Goal: Browse casually

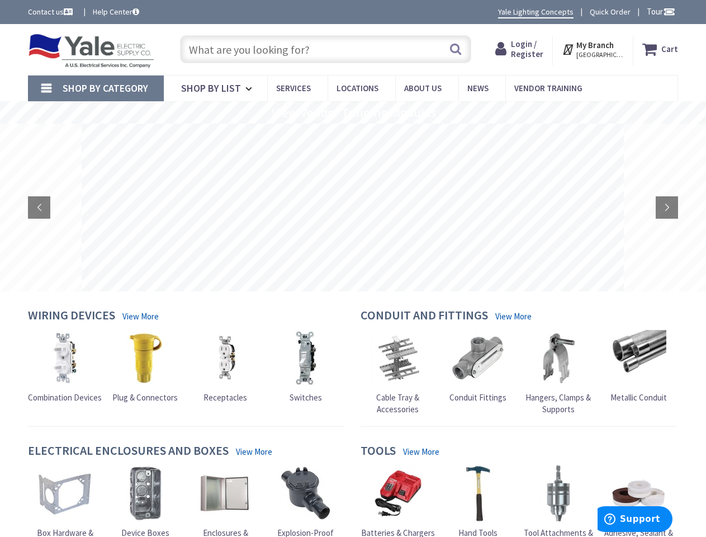
click at [353, 268] on rs-layer at bounding box center [353, 208] width 542 height 168
click at [659, 11] on span "Tour" at bounding box center [661, 11] width 29 height 11
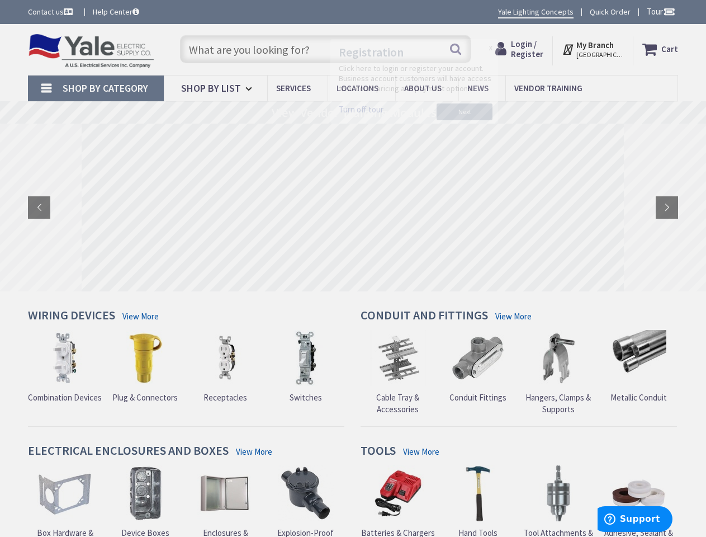
click at [669, 11] on div at bounding box center [353, 268] width 706 height 537
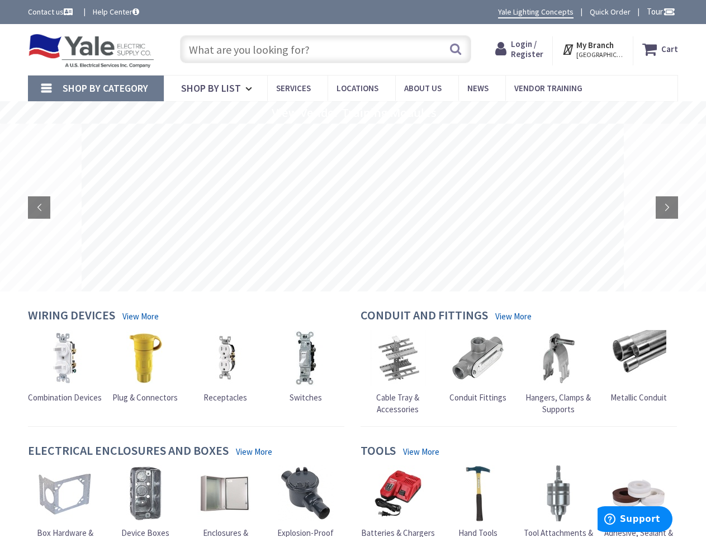
click at [594, 49] on strong "My Branch" at bounding box center [595, 45] width 37 height 11
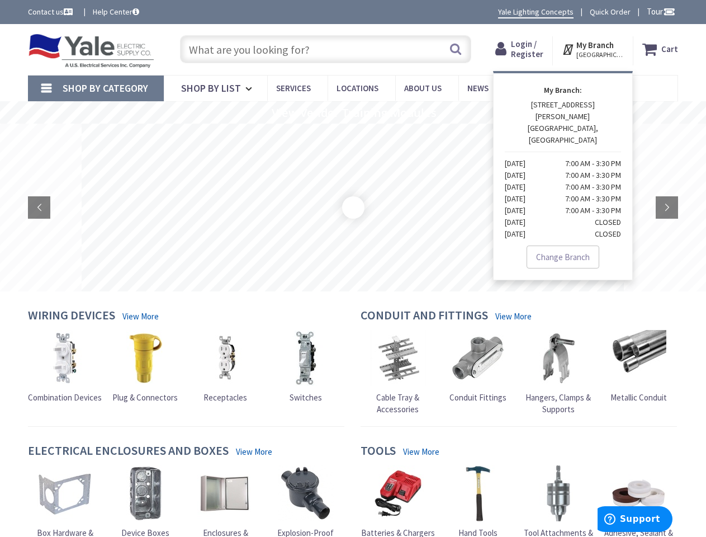
click at [96, 88] on span "Shop By Category" at bounding box center [106, 88] width 86 height 13
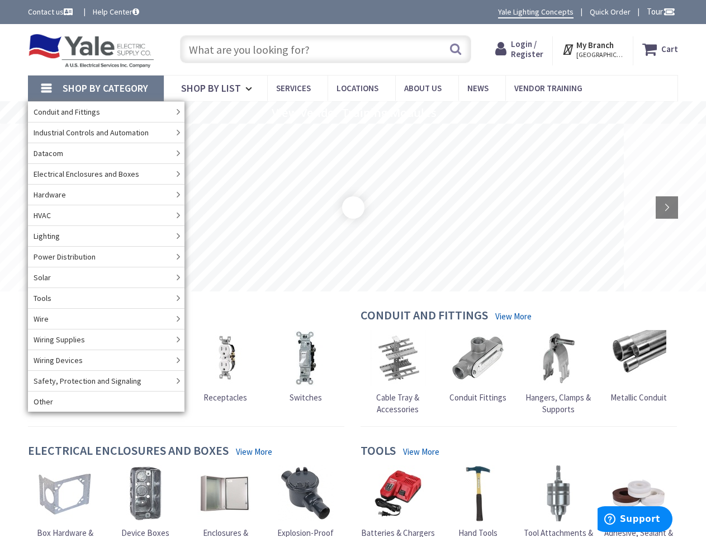
click at [353, 112] on rs-slide "View Vendor Training Modules" at bounding box center [353, 112] width 706 height 22
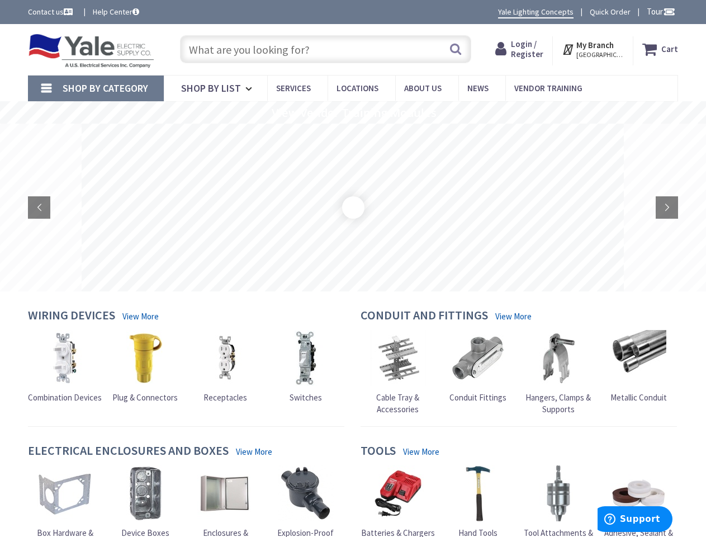
click at [353, 207] on rs-loader at bounding box center [353, 207] width 1 height 1
click at [353, 207] on rs-loader at bounding box center [353, 207] width 0 height 0
click at [39, 207] on rs-arrow at bounding box center [39, 207] width 22 height 22
click at [667, 207] on rs-arrow at bounding box center [667, 207] width 22 height 22
